Goal: Transaction & Acquisition: Purchase product/service

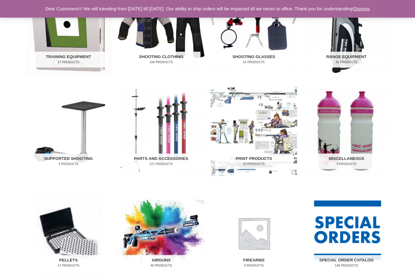
scroll to position [234, 0]
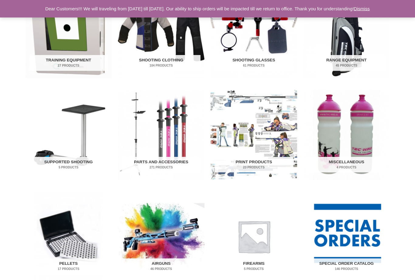
click at [167, 51] on img "Visit product category Shooting Clothing" at bounding box center [161, 33] width 87 height 90
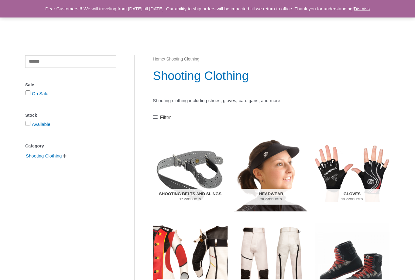
scroll to position [38, 0]
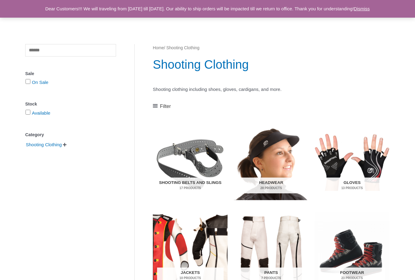
click at [362, 266] on img "Visit product category Footwear" at bounding box center [352, 251] width 75 height 78
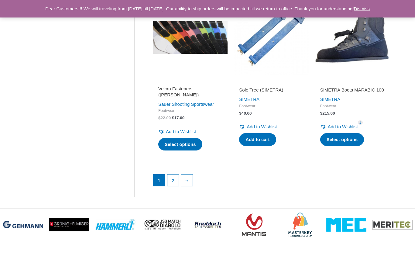
scroll to position [835, 0]
click at [175, 175] on link "2" at bounding box center [173, 180] width 12 height 12
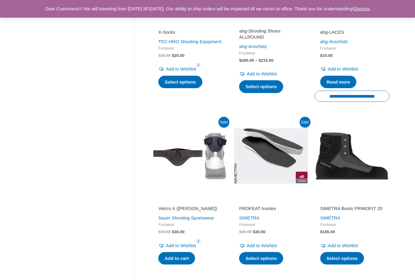
scroll to position [214, 0]
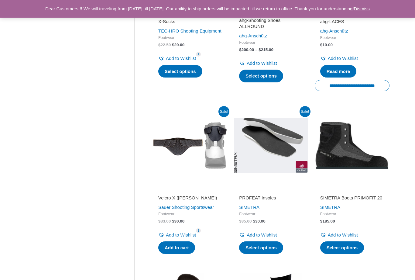
click at [369, 195] on h2 "SIMETRA Boots PRIMOFIT 20" at bounding box center [352, 198] width 64 height 6
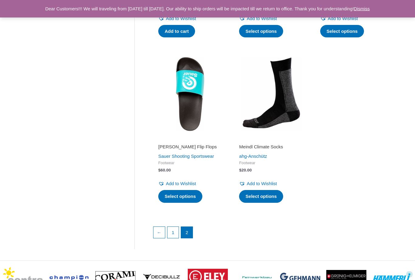
scroll to position [432, 0]
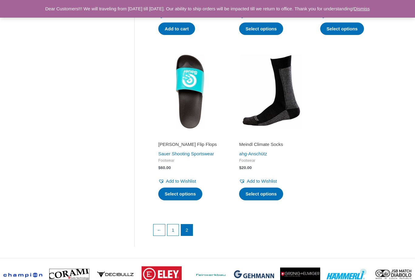
click at [171, 230] on link "1" at bounding box center [173, 230] width 12 height 12
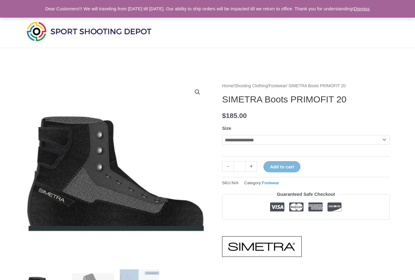
click at [371, 144] on select "**********" at bounding box center [306, 140] width 168 height 10
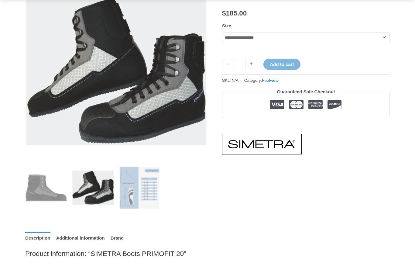
scroll to position [103, 0]
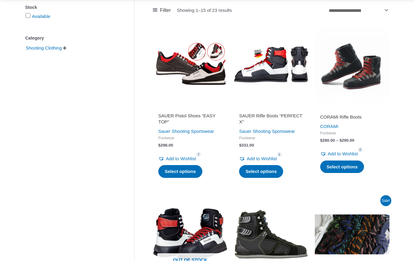
scroll to position [135, 0]
